Goal: Task Accomplishment & Management: Complete application form

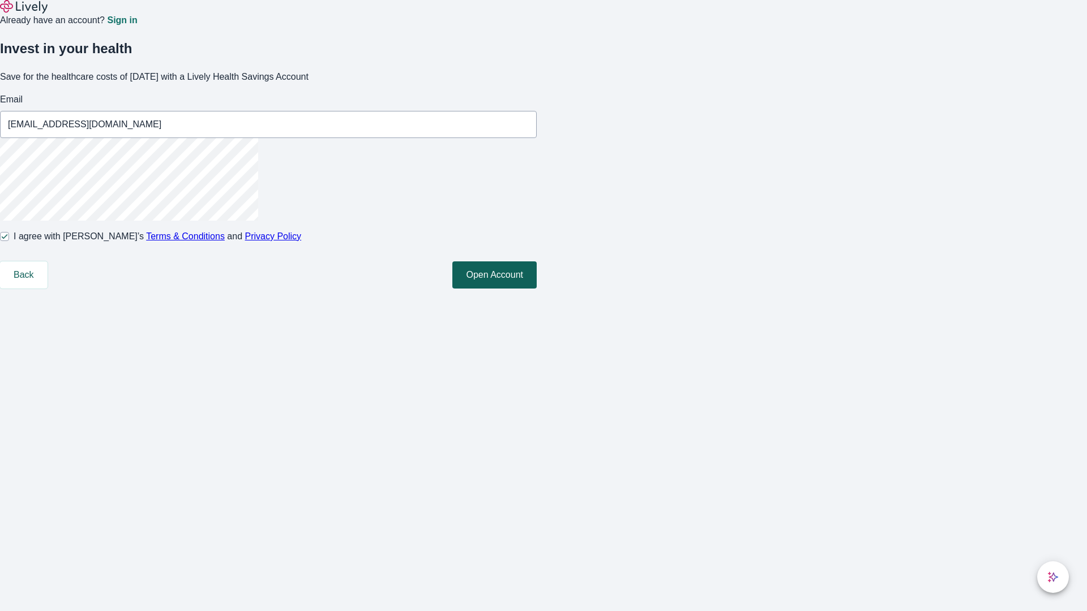
click at [537, 289] on button "Open Account" at bounding box center [494, 274] width 84 height 27
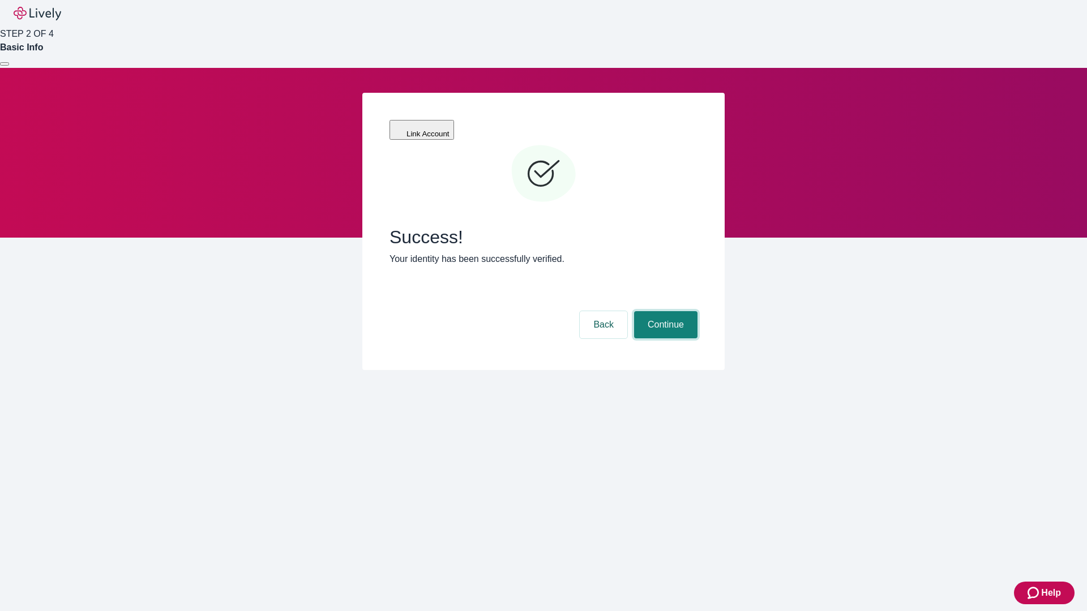
click at [664, 311] on button "Continue" at bounding box center [665, 324] width 63 height 27
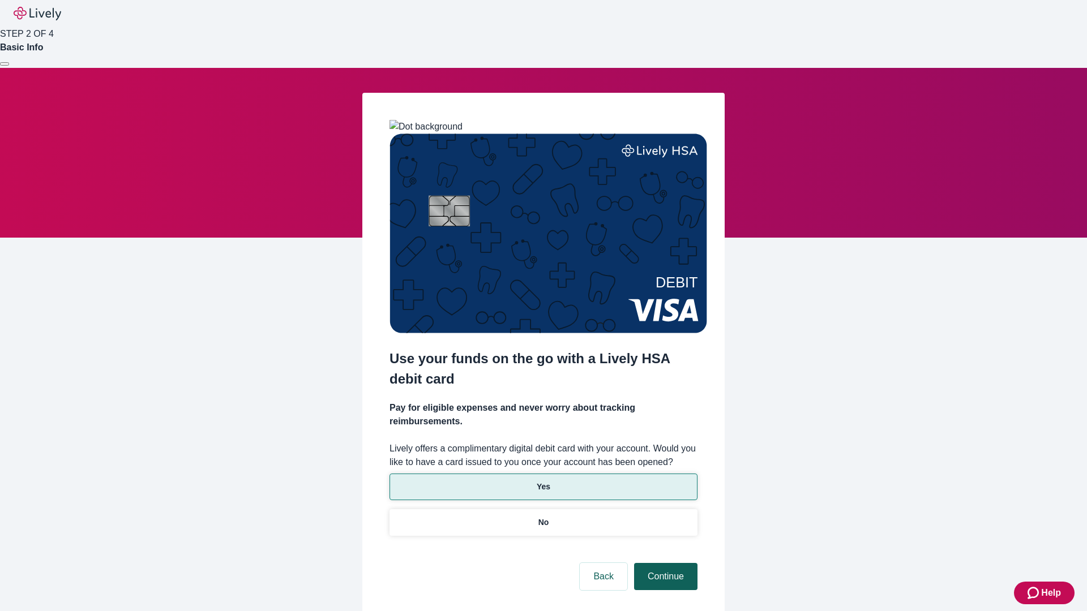
click at [543, 481] on p "Yes" at bounding box center [544, 487] width 14 height 12
click at [664, 563] on button "Continue" at bounding box center [665, 576] width 63 height 27
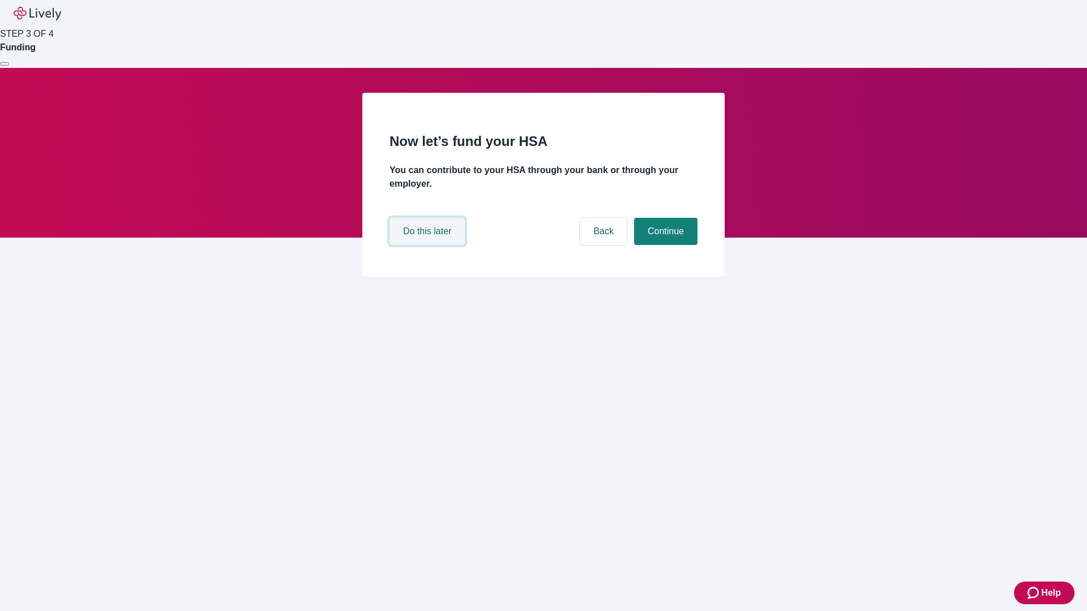
click at [428, 245] on button "Do this later" at bounding box center [426, 231] width 75 height 27
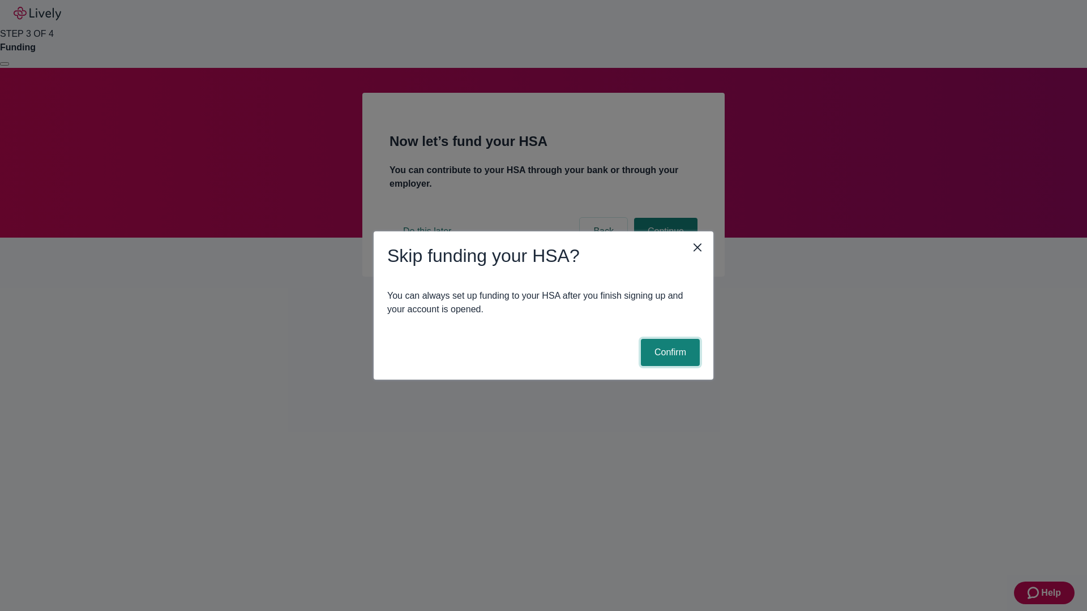
click at [668, 353] on button "Confirm" at bounding box center [670, 352] width 59 height 27
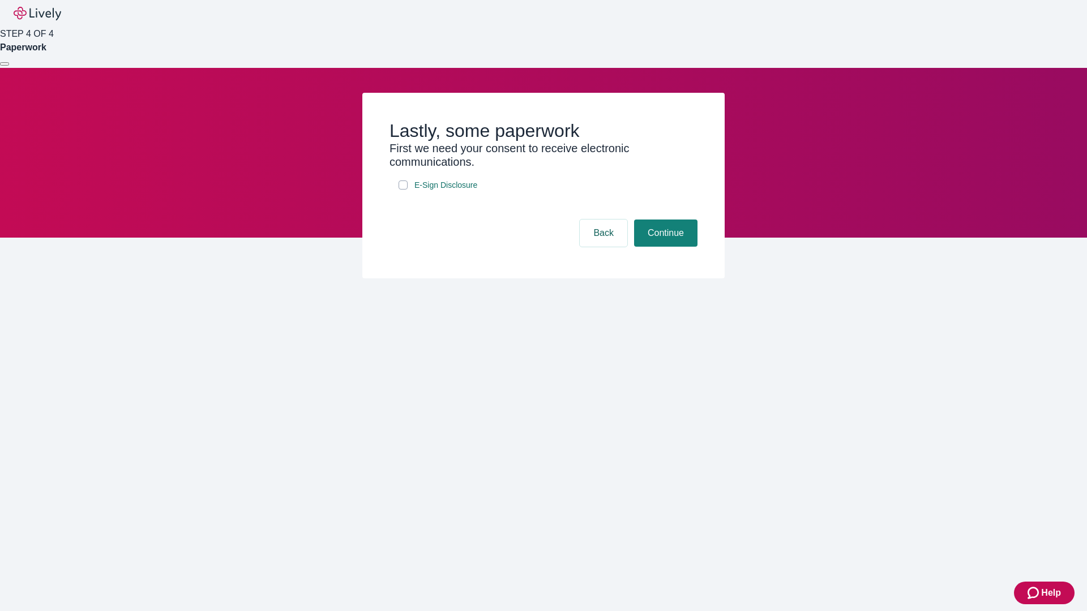
click at [403, 190] on input "E-Sign Disclosure" at bounding box center [402, 185] width 9 height 9
checkbox input "true"
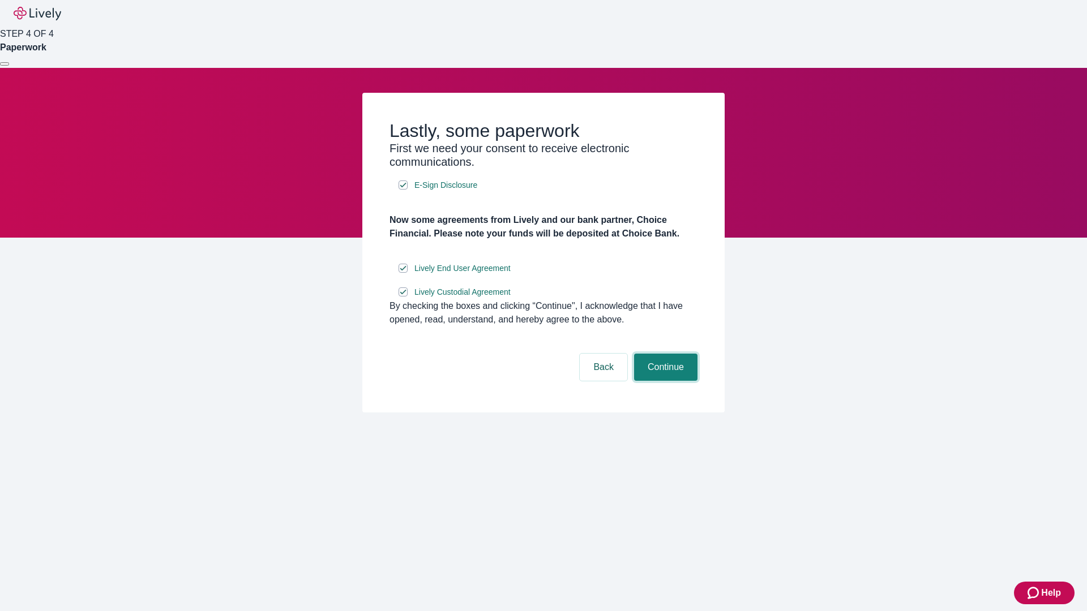
click at [664, 381] on button "Continue" at bounding box center [665, 367] width 63 height 27
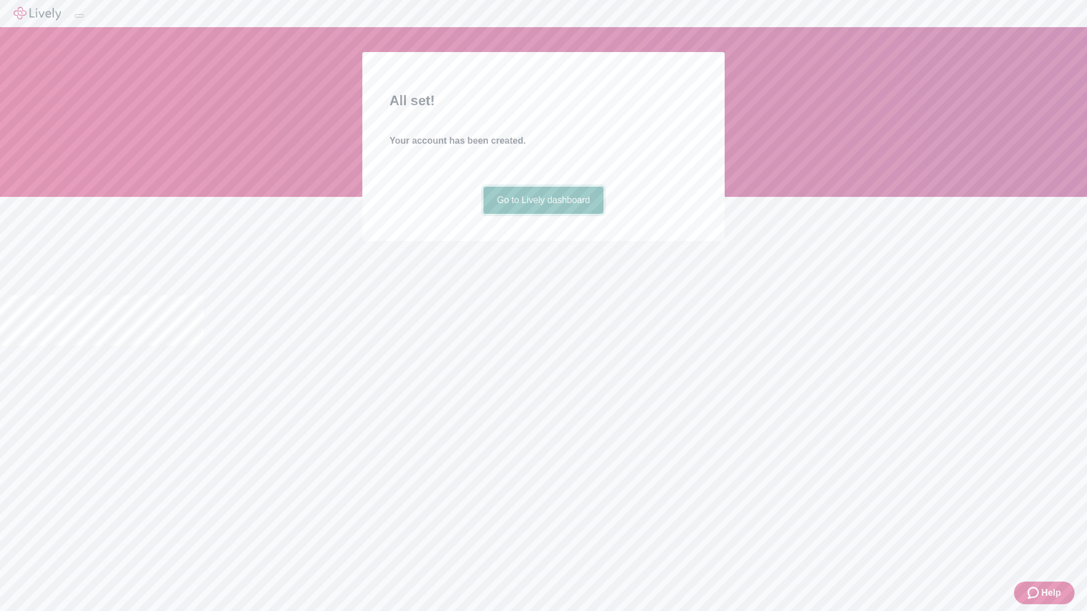
click at [543, 214] on link "Go to Lively dashboard" at bounding box center [543, 200] width 121 height 27
